Goal: Task Accomplishment & Management: Use online tool/utility

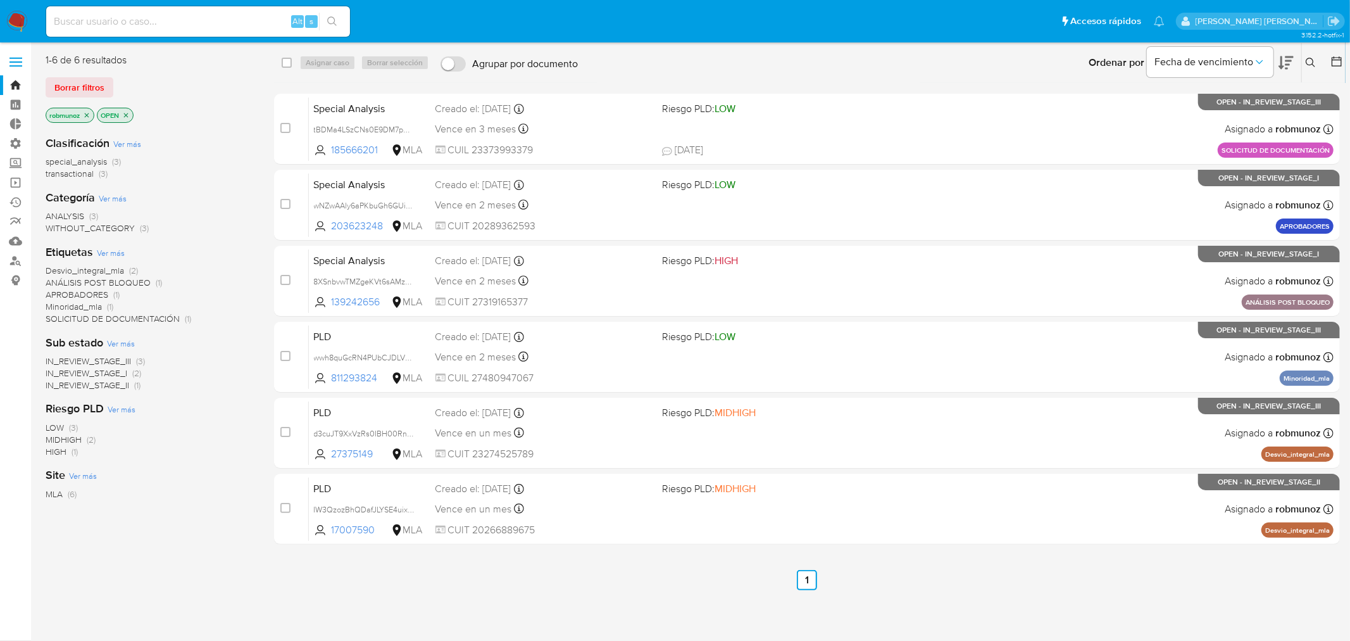
click at [263, 14] on input at bounding box center [198, 21] width 304 height 16
paste input "[URL][DOMAIN_NAME]"
type input "[URL][DOMAIN_NAME]"
click at [228, 13] on input at bounding box center [198, 21] width 304 height 16
paste input "Ibp5QOArc16SjsXTGhpSMcbw"
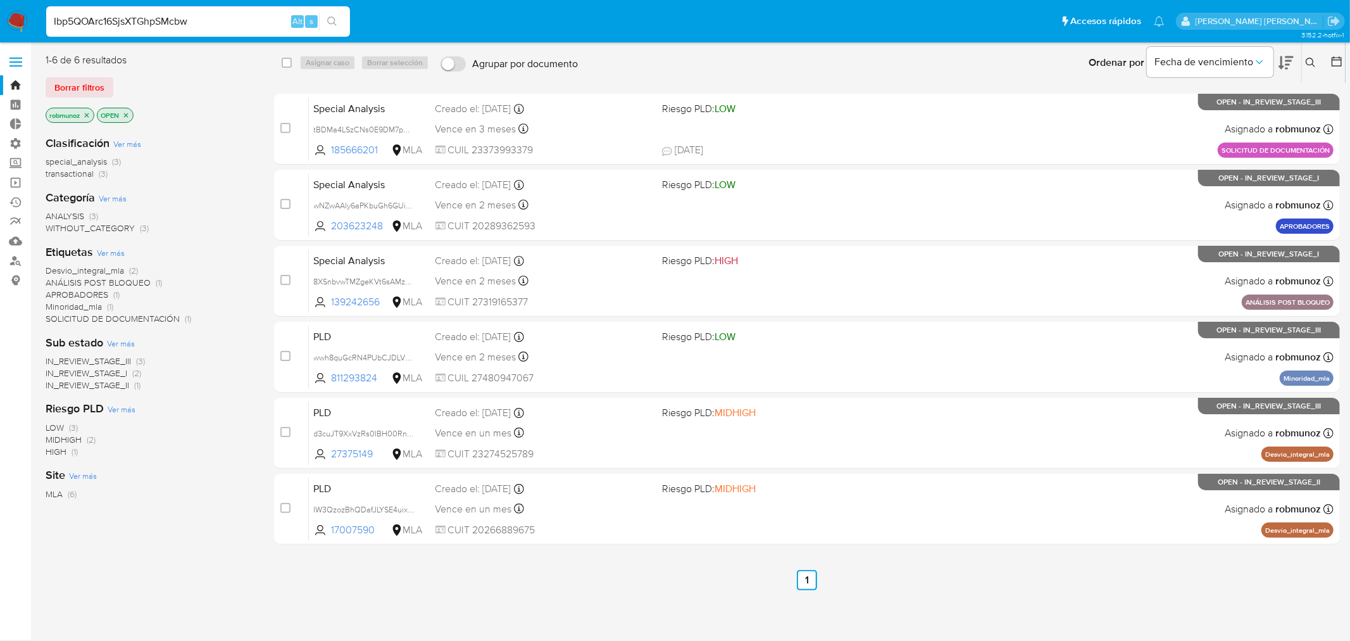
type input "Ibp5QOArc16SjsXTGhpSMcbw"
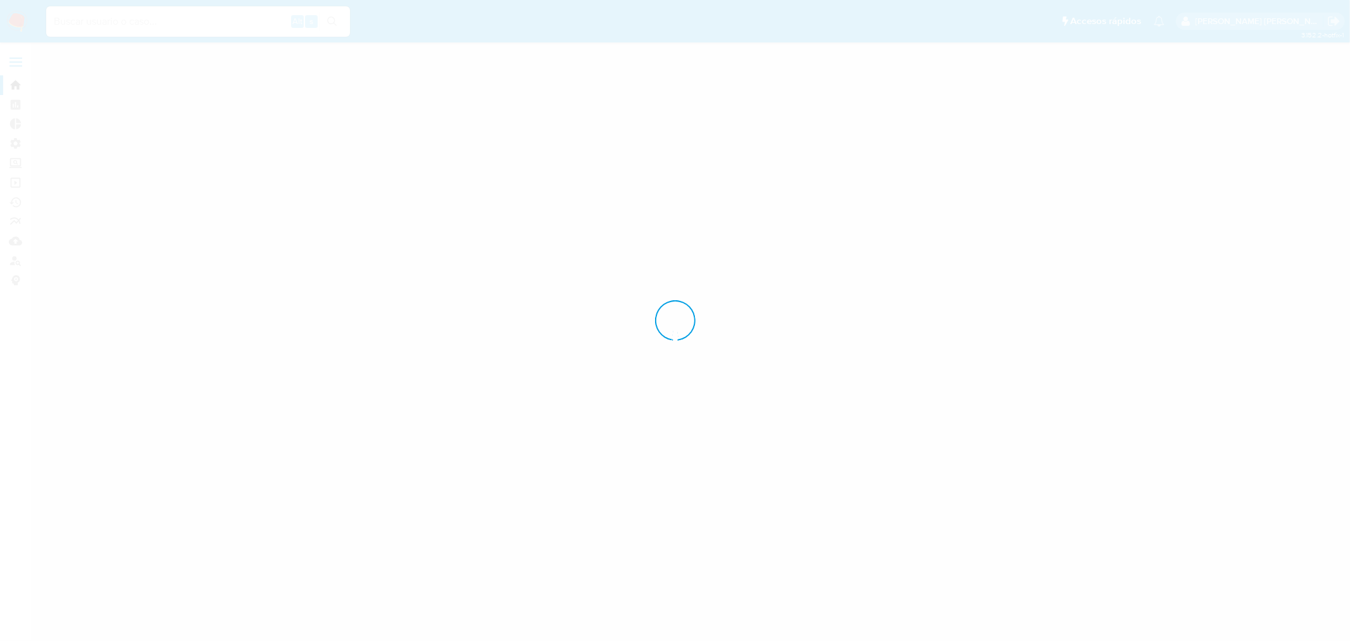
click at [339, 19] on div at bounding box center [675, 320] width 1350 height 641
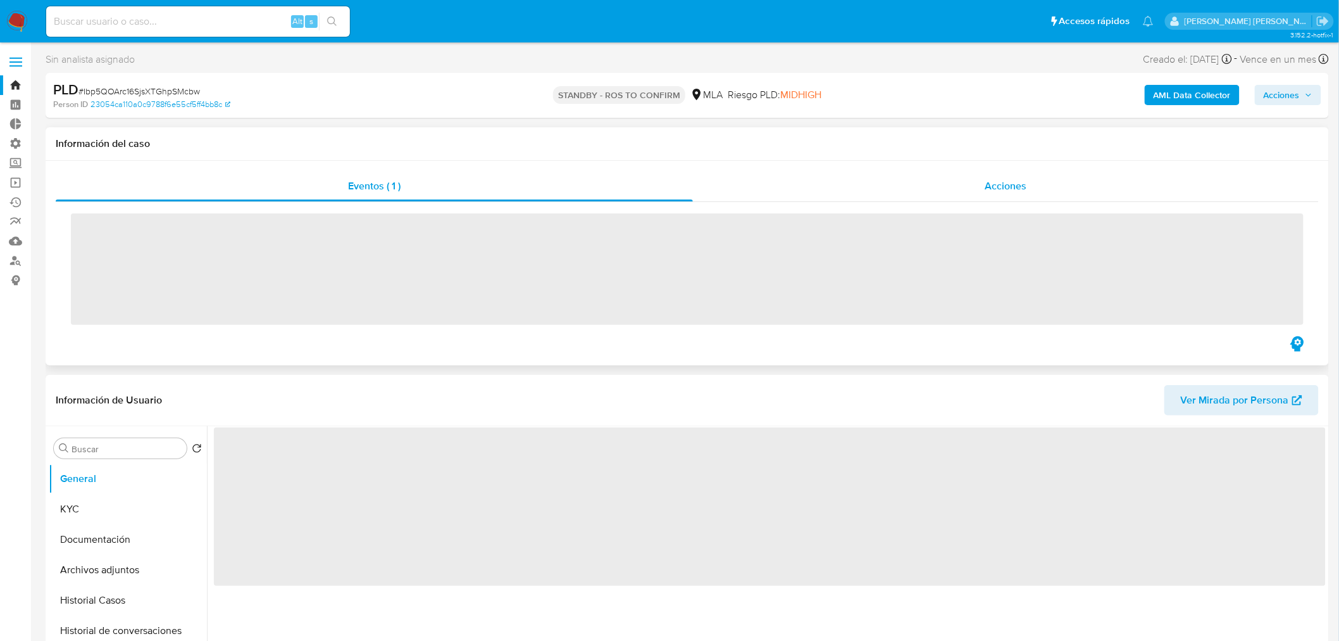
click at [919, 191] on div "Acciones" at bounding box center [1006, 186] width 627 height 30
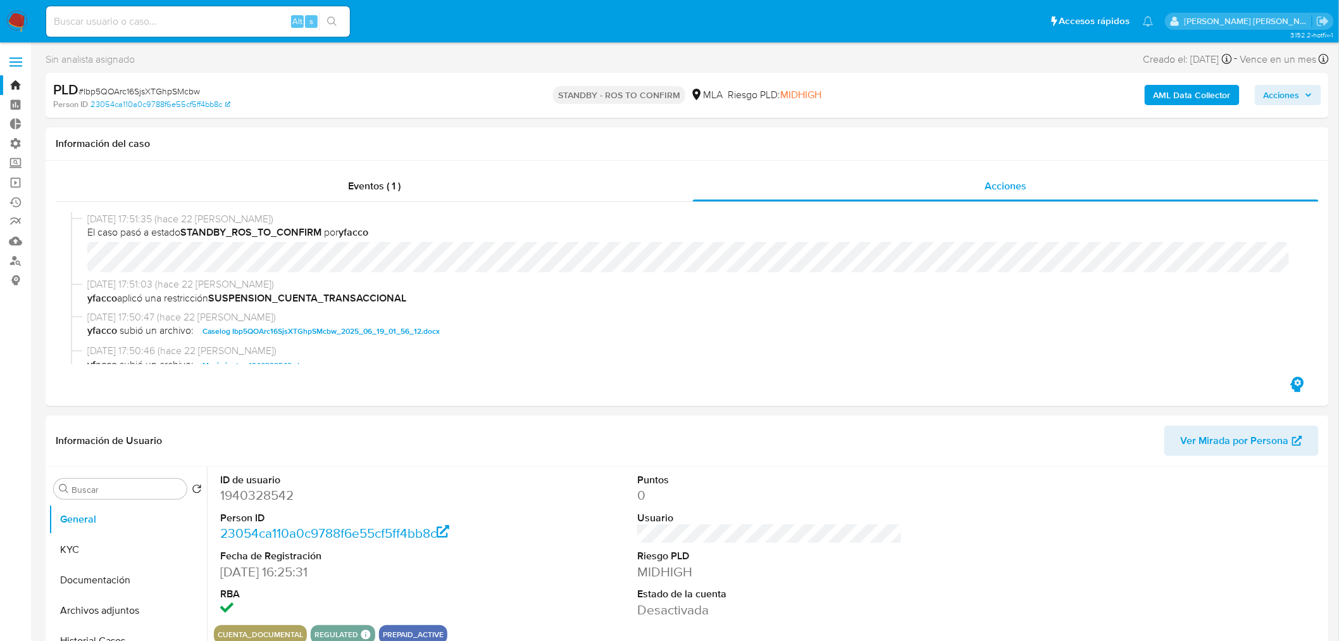
select select "10"
click at [223, 16] on input at bounding box center [198, 21] width 304 height 16
paste input "V59ym6md5XNrHuT0CwUteycS"
type input "V59ym6md5XNrHuT0CwUteycS"
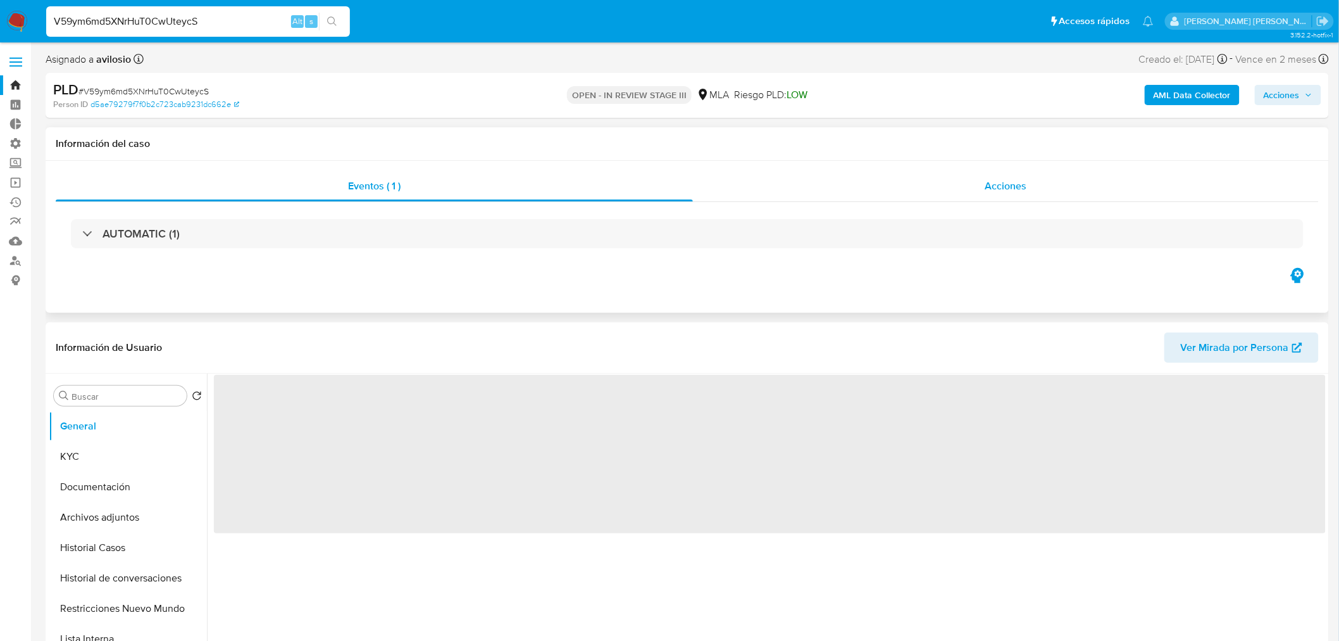
click at [921, 184] on div "Acciones" at bounding box center [1006, 186] width 627 height 30
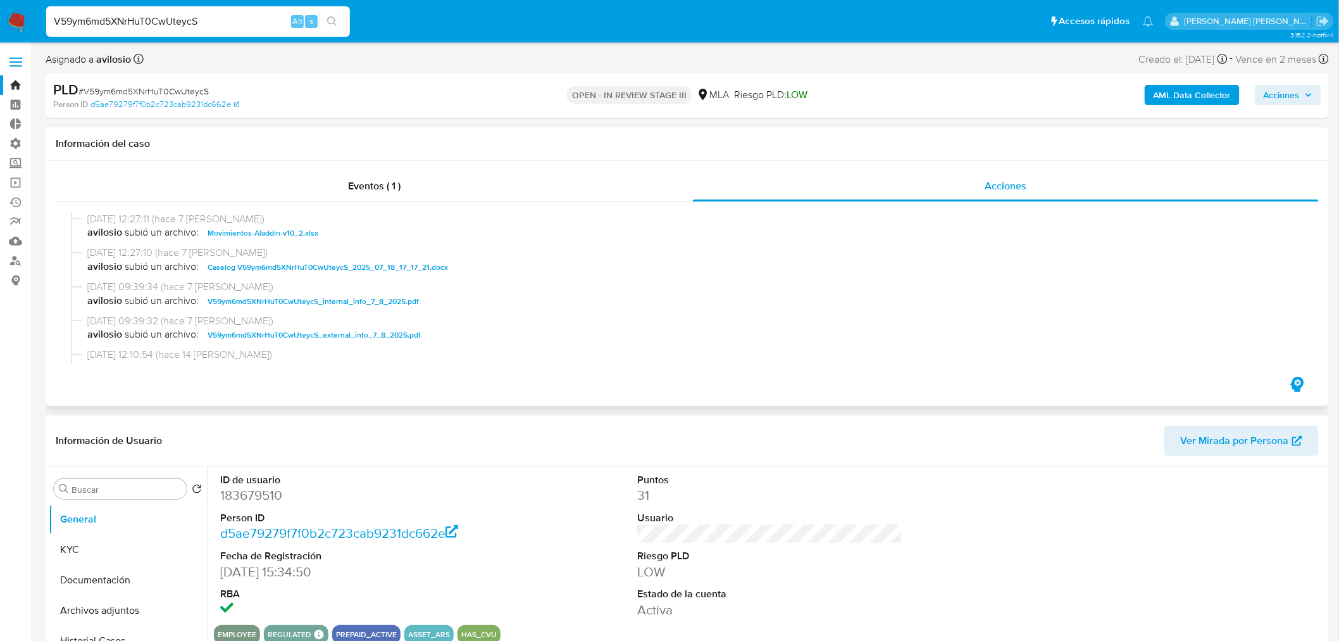
select select "10"
click at [100, 637] on button "Historial Casos" at bounding box center [123, 640] width 148 height 30
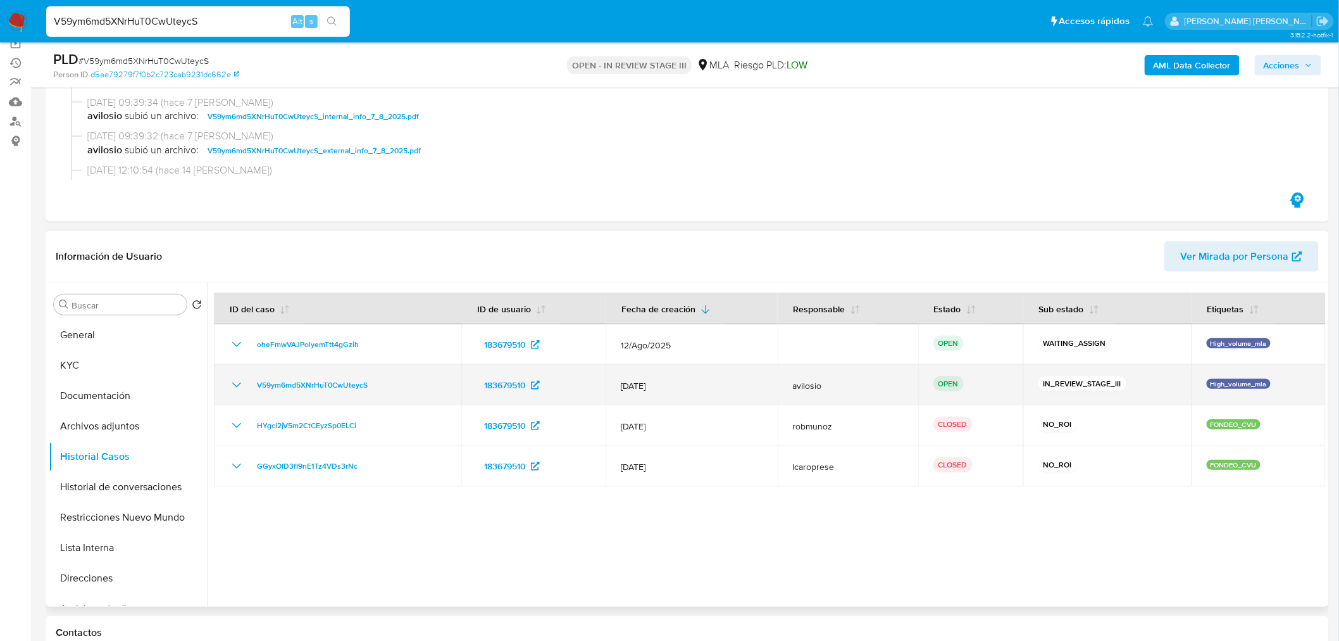
scroll to position [141, 0]
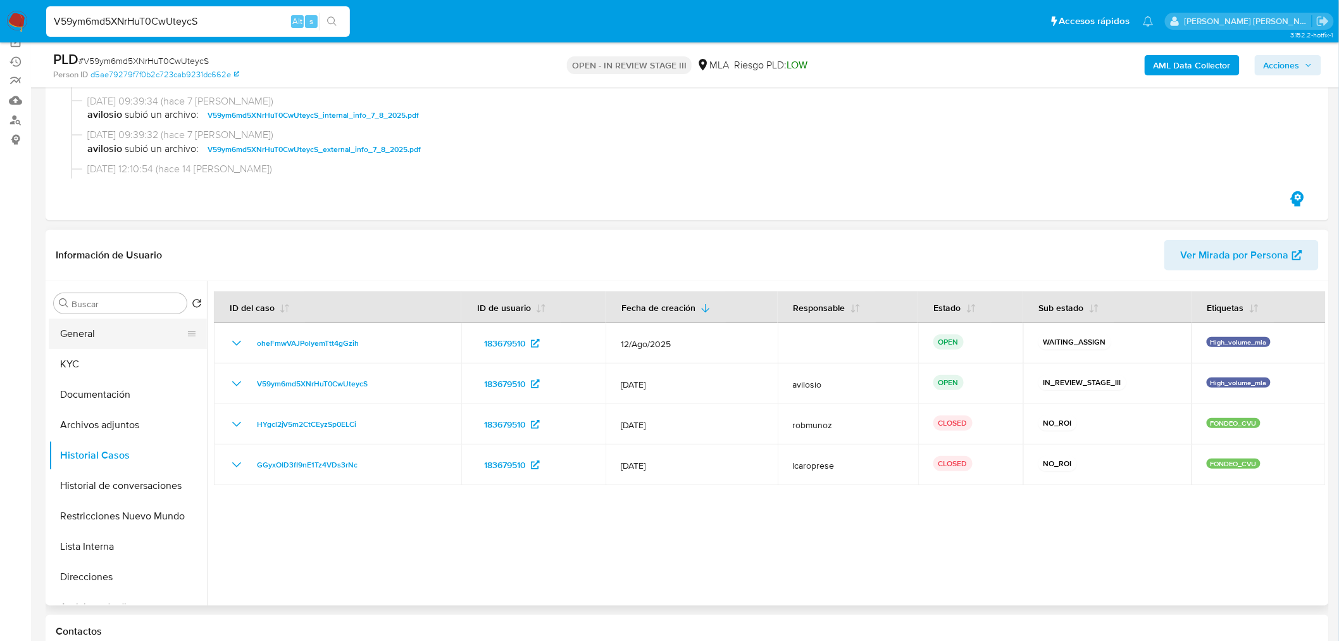
click at [64, 322] on button "General" at bounding box center [123, 333] width 148 height 30
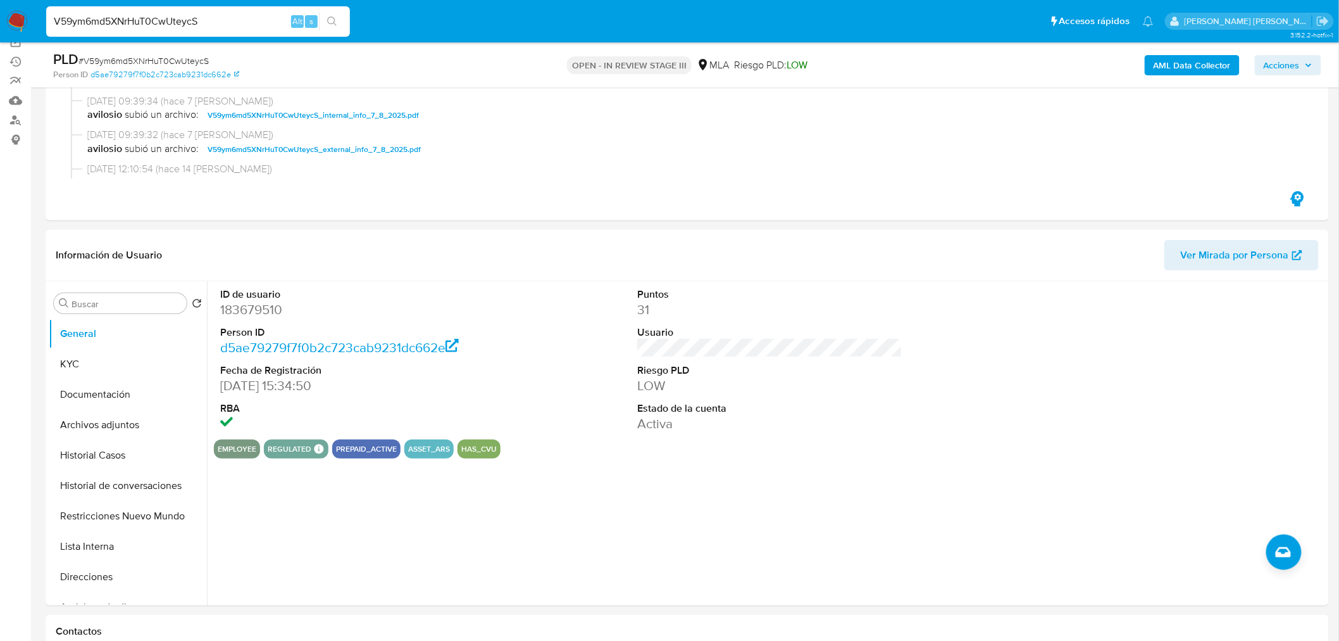
click at [206, 22] on input "V59ym6md5XNrHuT0CwUteycS" at bounding box center [198, 21] width 304 height 16
click at [206, 21] on input "V59ym6md5XNrHuT0CwUteycS" at bounding box center [198, 21] width 304 height 16
paste input "6z4crWtqXaWs5Ej6N8R9lE74"
type input "6z4crWtqXaWs5Ej6N8R9lE74"
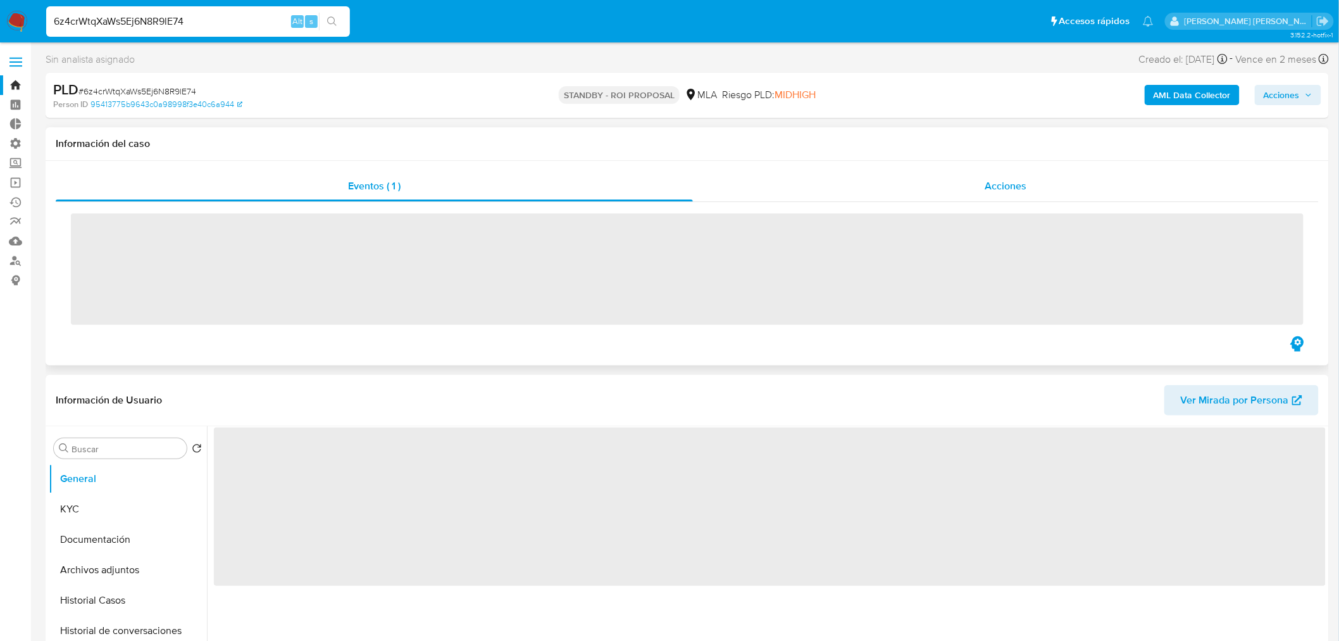
click at [945, 184] on div "Acciones" at bounding box center [1006, 186] width 627 height 30
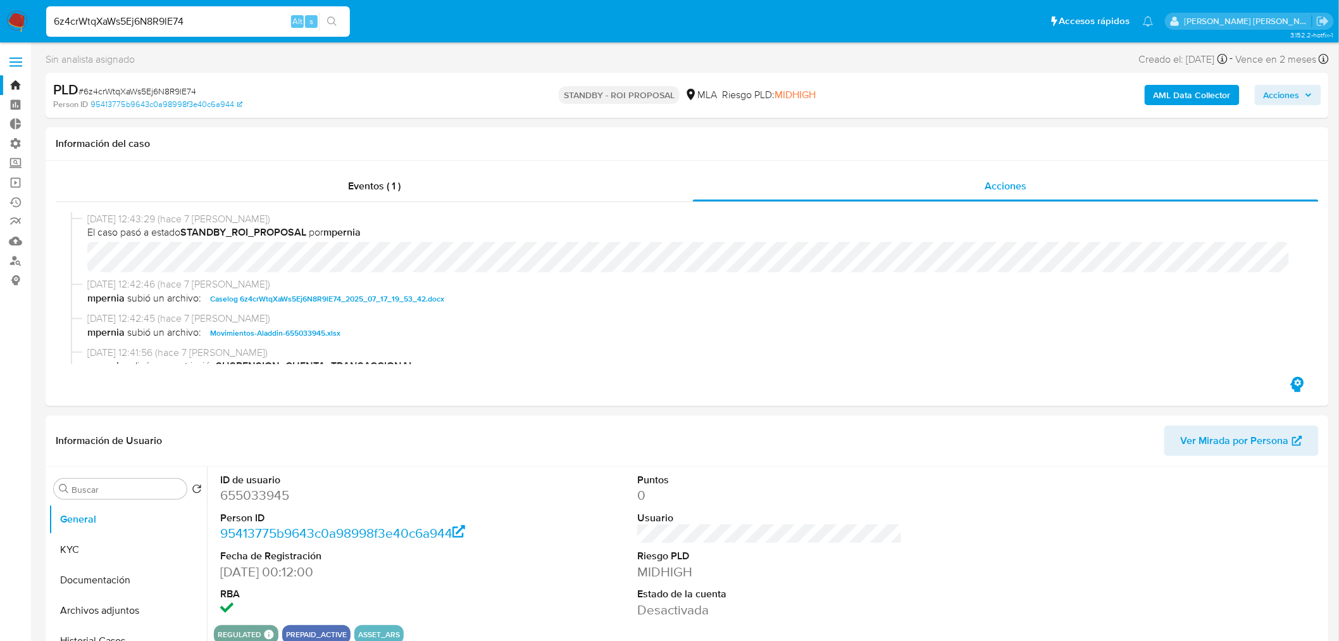
select select "10"
click at [159, 20] on input "6z4crWtqXaWs5Ej6N8R9lE74" at bounding box center [198, 21] width 304 height 16
paste input "0KiCS7q5uiNC1ANSttkwqosT"
type input "0KiCS7q5uiNC1ANSttkwqosT"
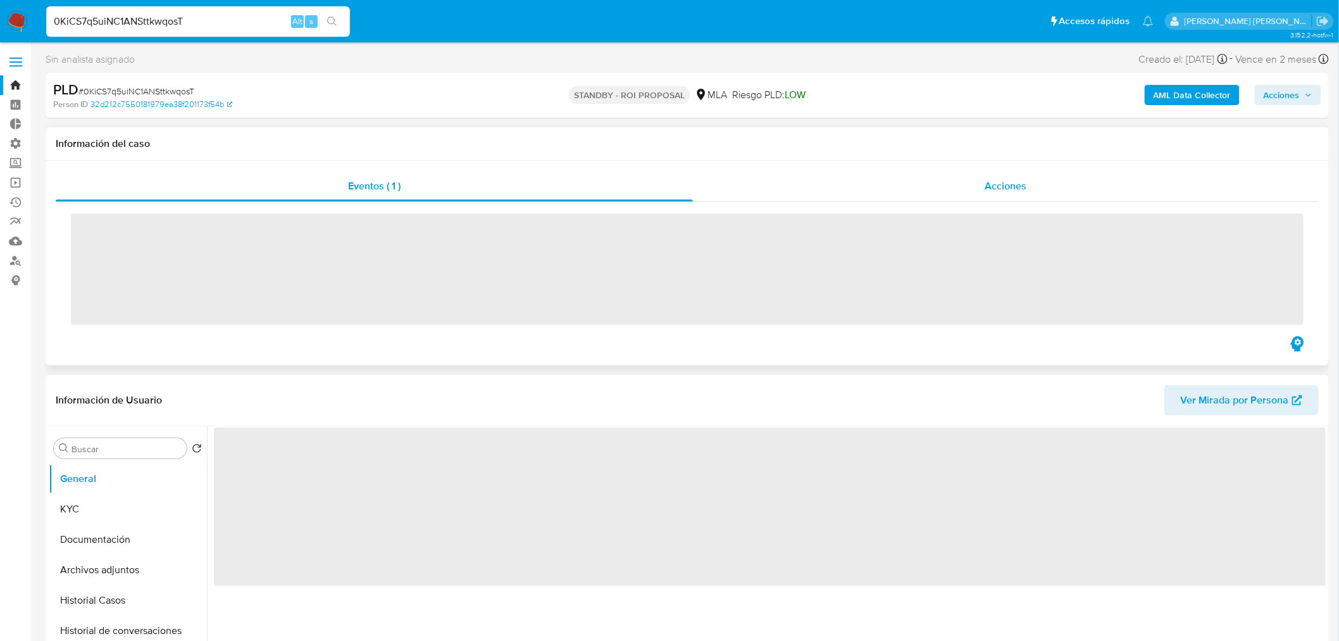
click at [880, 192] on div "Acciones" at bounding box center [1006, 186] width 627 height 30
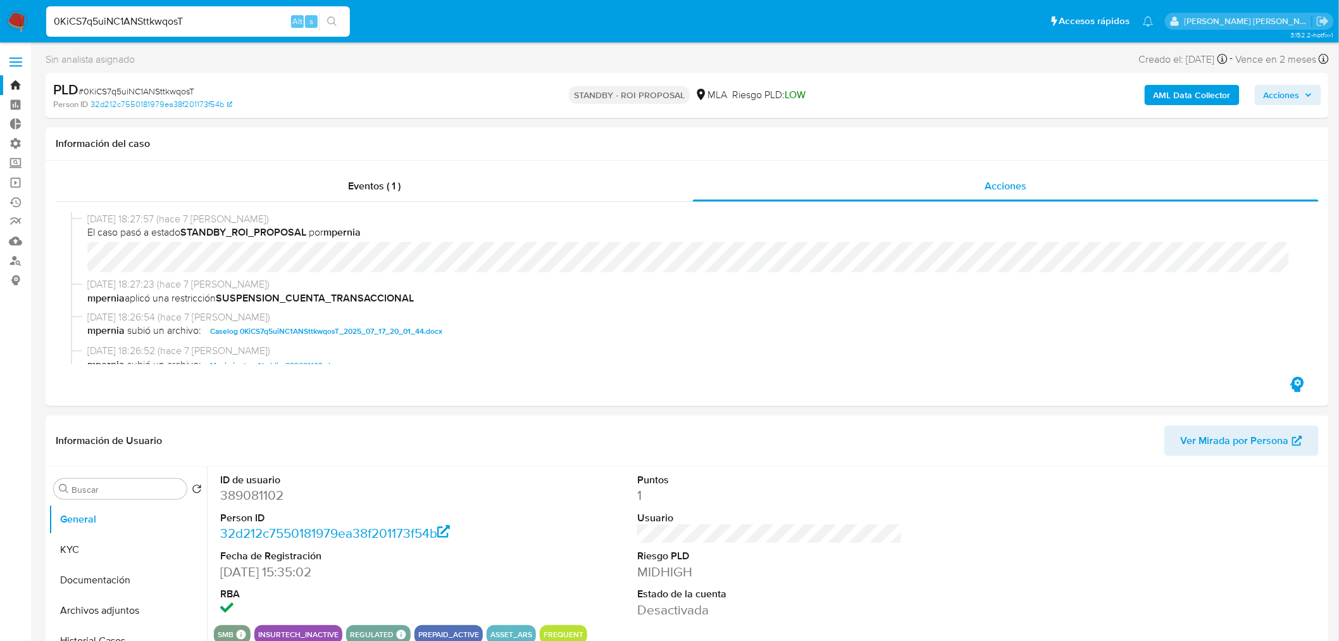
select select "10"
click at [97, 26] on input "0KiCS7q5uiNC1ANSttkwqosT" at bounding box center [198, 21] width 304 height 16
click at [168, 16] on input "0KiCS7q5uiNC1ANSttkwqosT" at bounding box center [198, 21] width 304 height 16
click at [168, 15] on input "0KiCS7q5uiNC1ANSttkwqosT" at bounding box center [198, 21] width 304 height 16
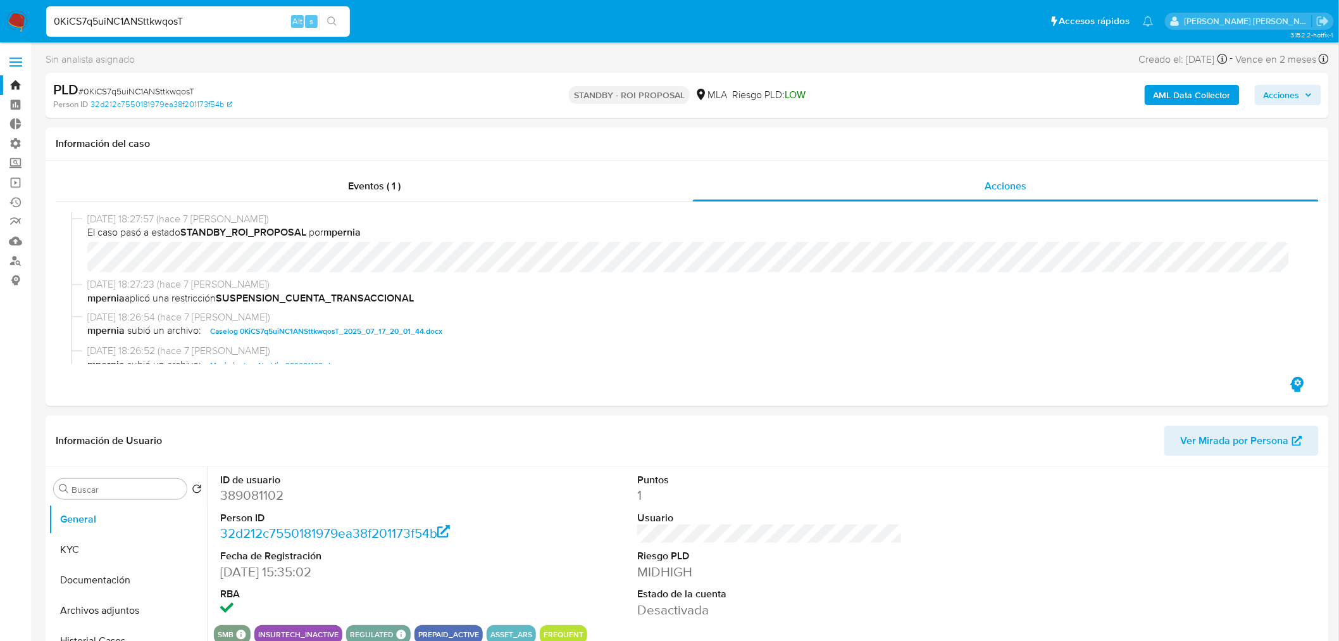
paste input "Lb97YMjscp7D3To6N7WKpPv6"
type input "Lb97YMjscp7D3To6N7WKpPv6"
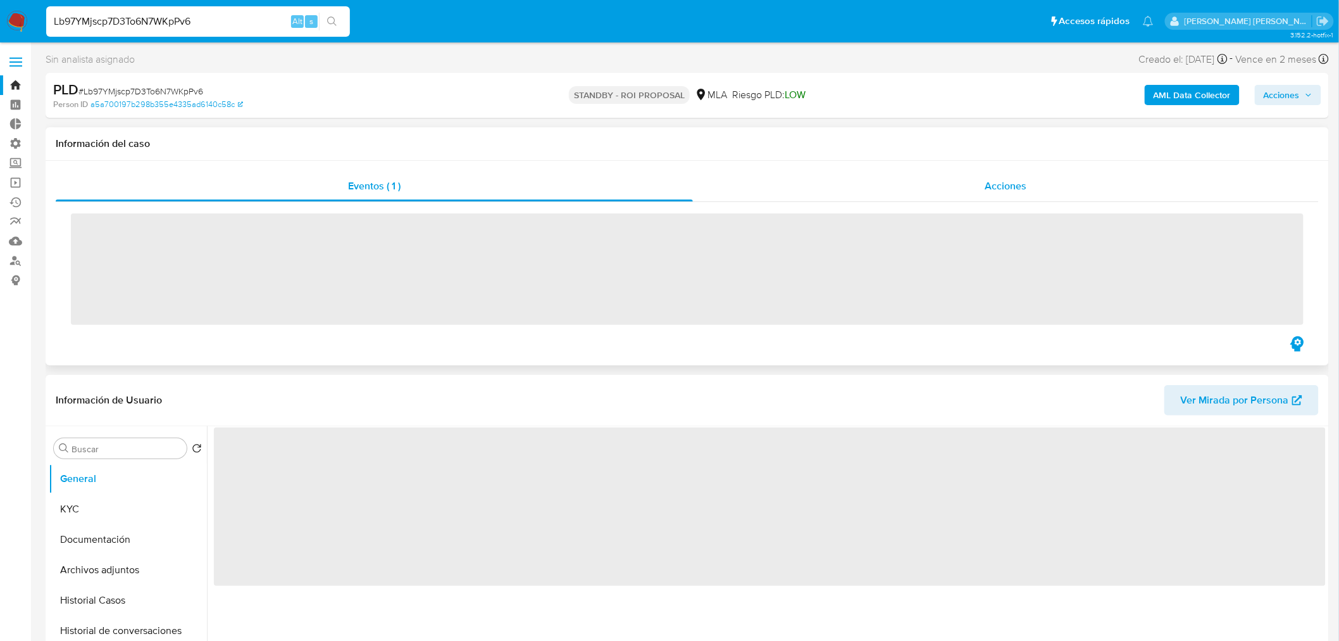
click at [994, 189] on span "Acciones" at bounding box center [1006, 185] width 42 height 15
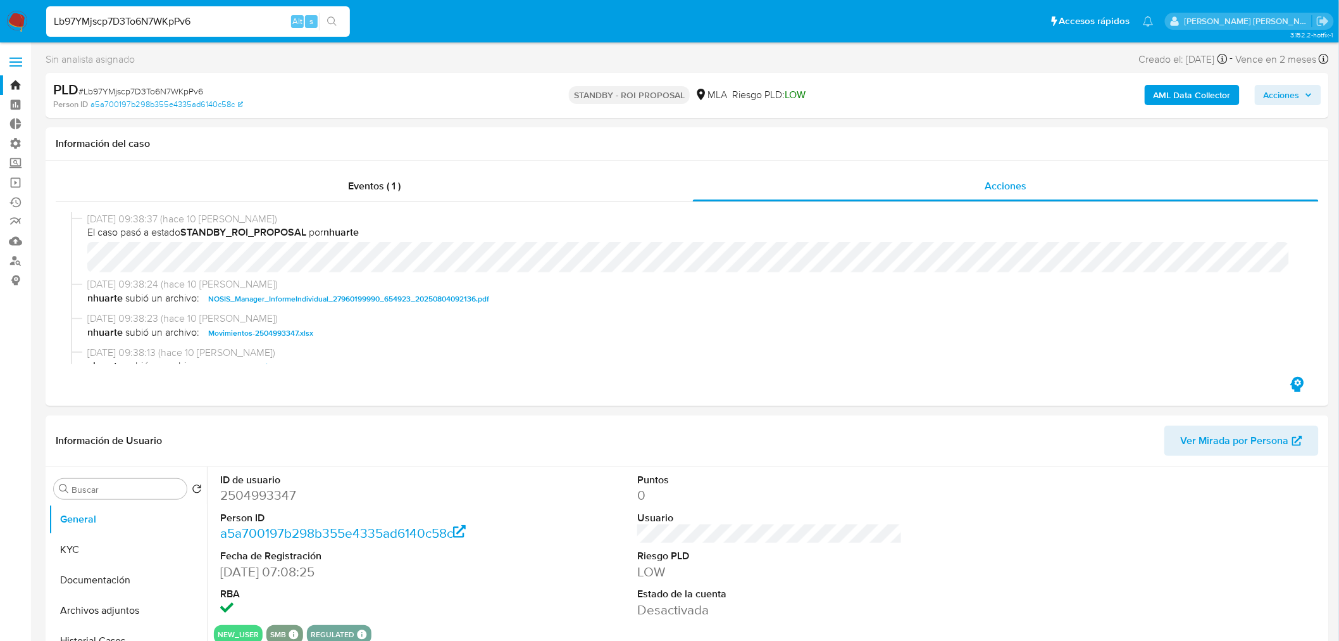
select select "10"
click at [140, 20] on input "Lb97YMjscp7D3To6N7WKpPv6" at bounding box center [198, 21] width 304 height 16
paste input "UMCZsft6rQGdFhennqvhYowI"
type input "UMCZsft6rQGdFhennqvhYowI"
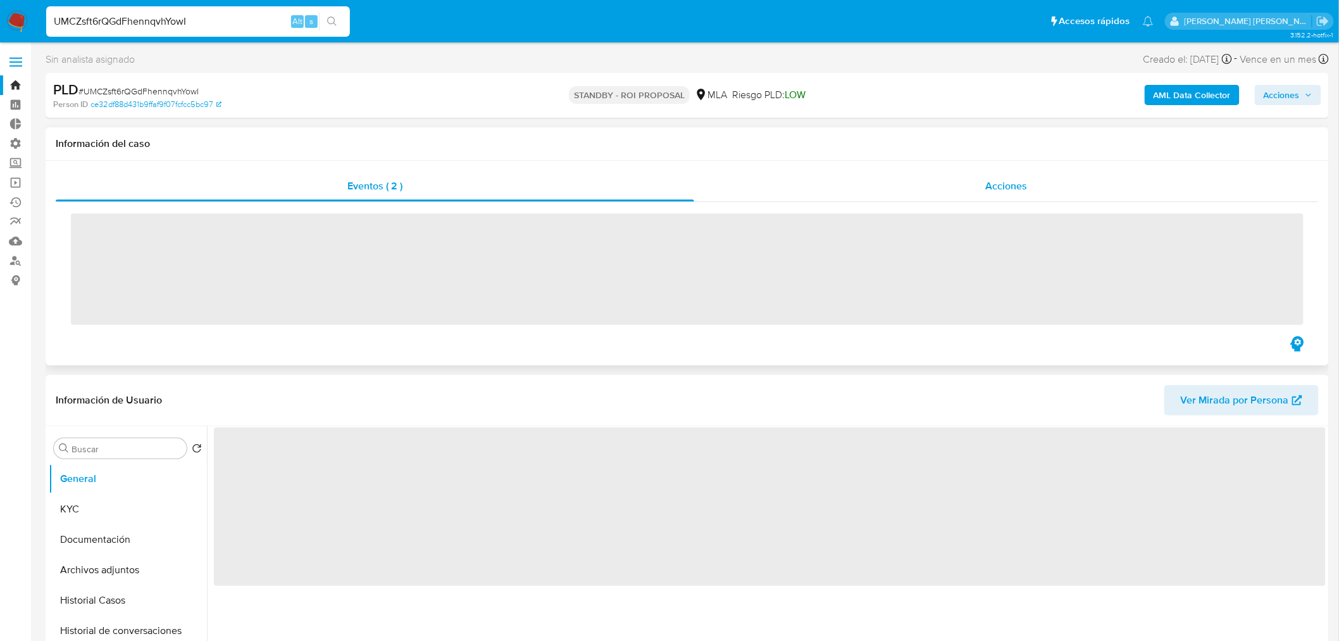
click at [882, 189] on div "Acciones" at bounding box center [1006, 186] width 625 height 30
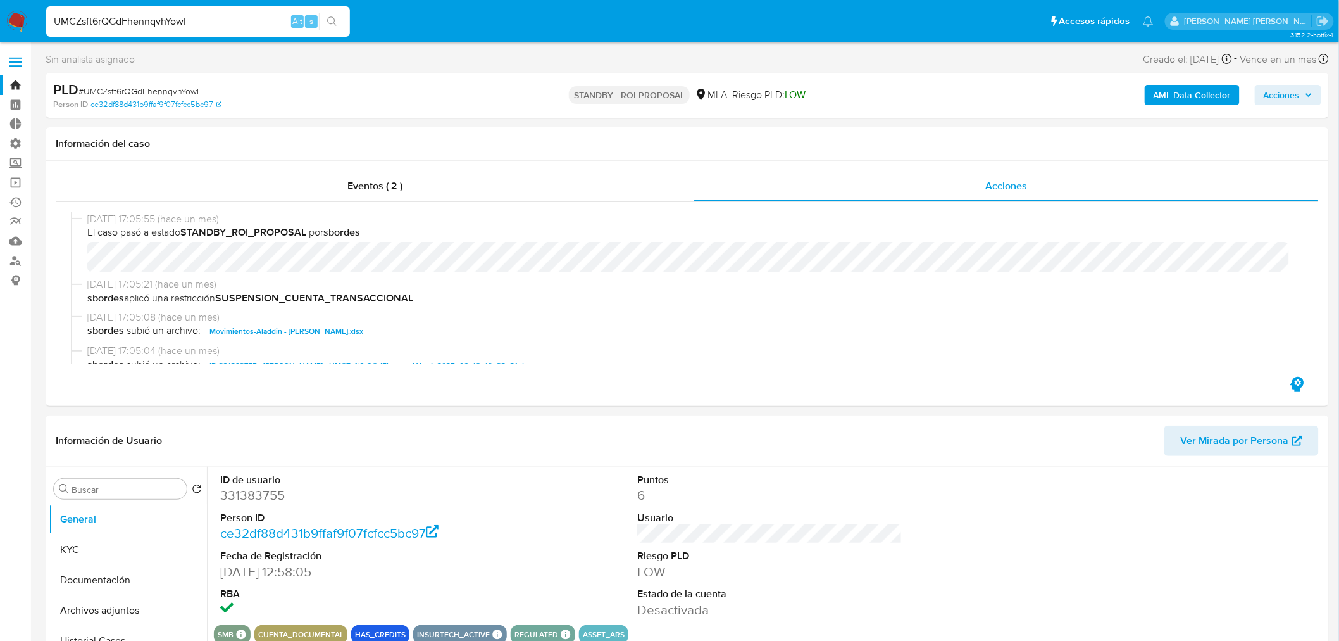
select select "10"
click at [104, 20] on input "UMCZsft6rQGdFhennqvhYowI" at bounding box center [198, 21] width 304 height 16
paste input "SuROClz3gU20Qz4J9vVjjIiM"
type input "SuROClz3gU20Qz4J9vVjjIiM"
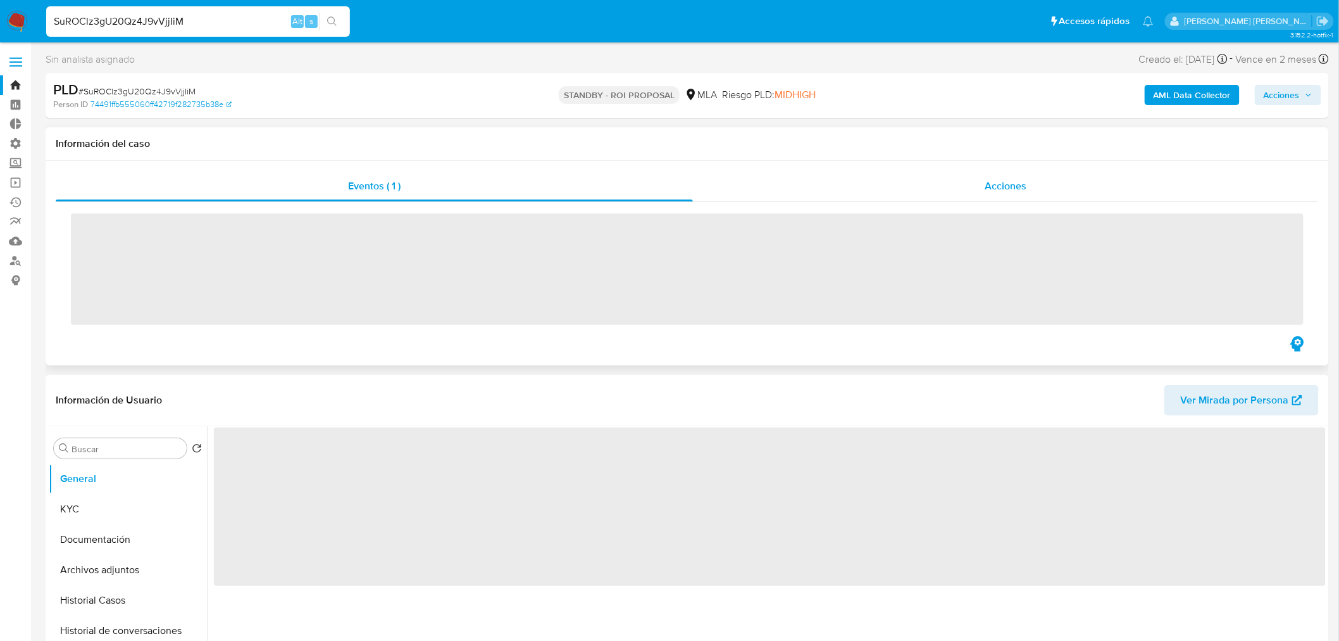
click at [958, 189] on div "Acciones" at bounding box center [1006, 186] width 627 height 30
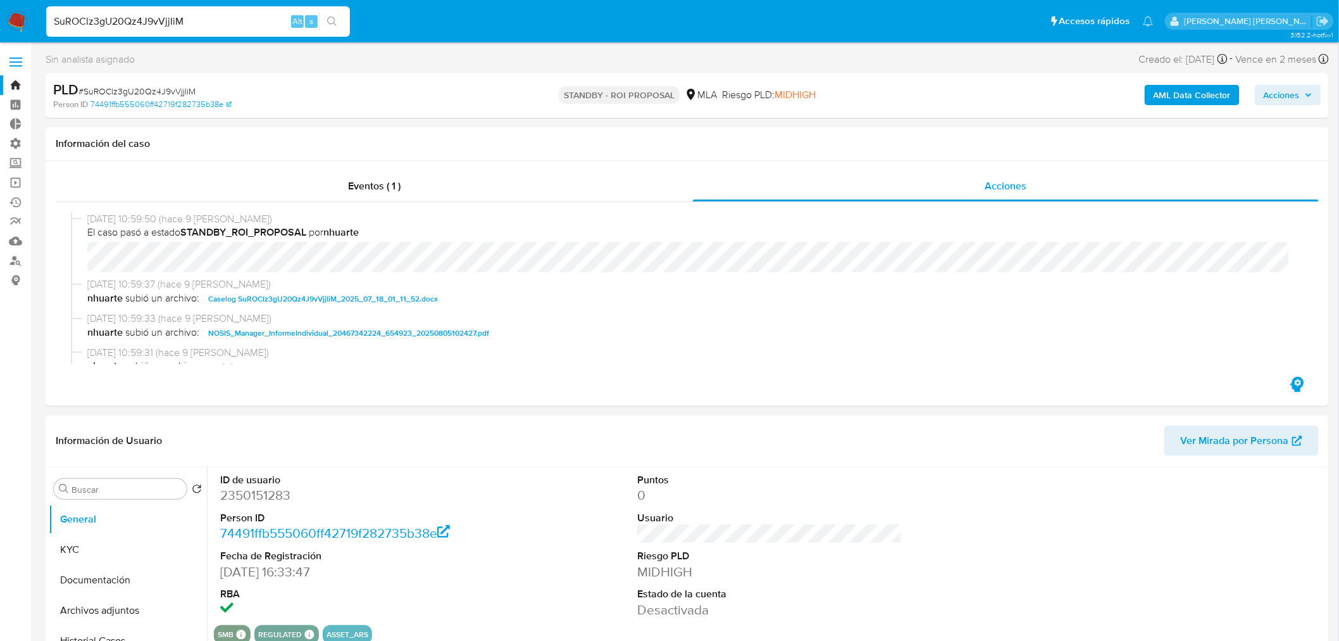
select select "10"
